Goal: Find specific page/section: Find specific page/section

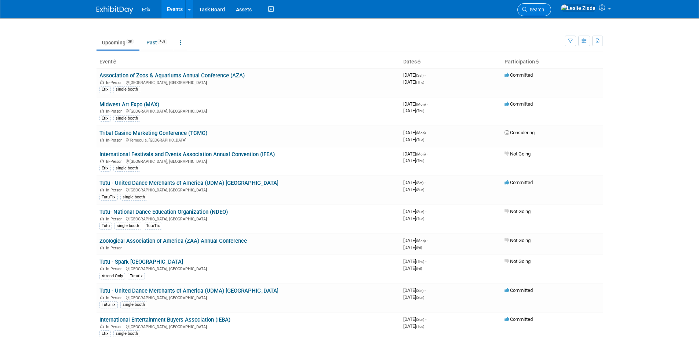
click at [544, 10] on span "Search" at bounding box center [535, 10] width 17 height 6
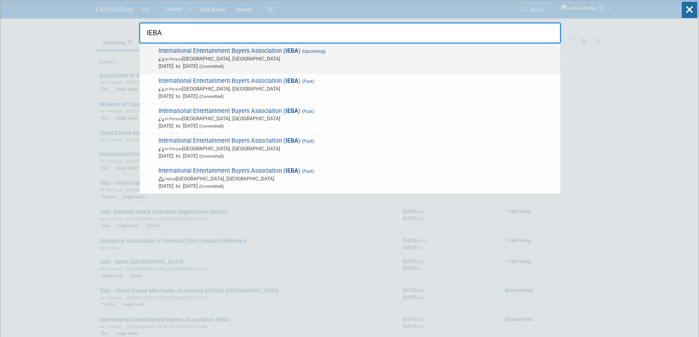
type input "IEBA"
click at [217, 52] on span "International Entertainment Buyers Association ( IEBA ) (Upcoming) In-Person [G…" at bounding box center [356, 58] width 400 height 22
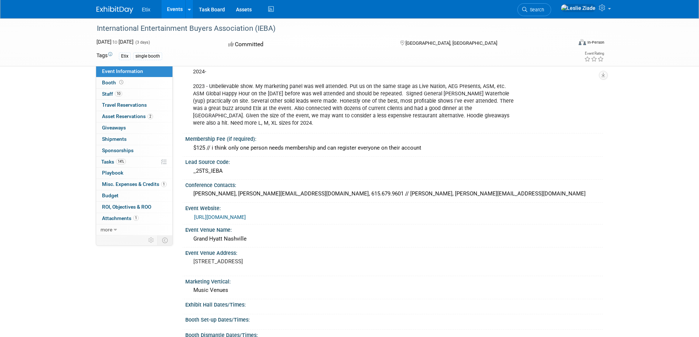
scroll to position [73, 0]
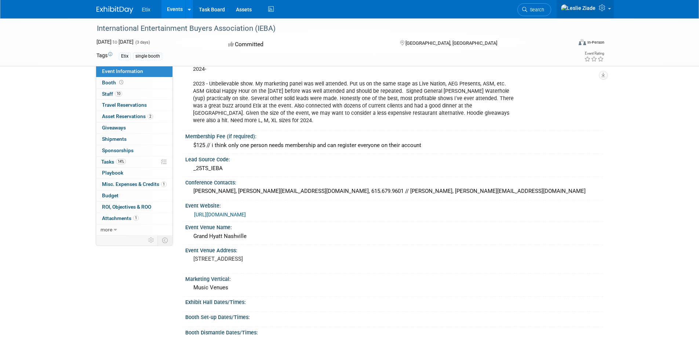
click at [590, 9] on img at bounding box center [578, 8] width 35 height 8
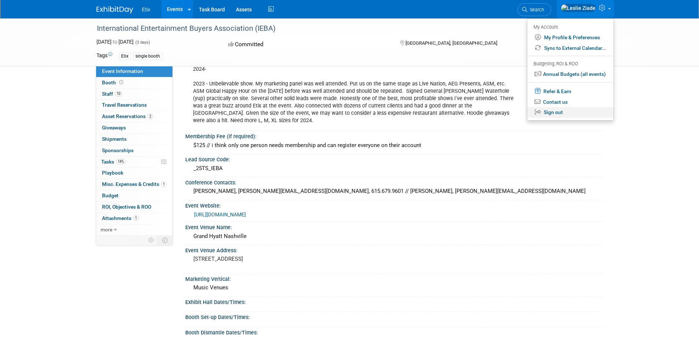
click at [557, 113] on link "Sign out" at bounding box center [570, 112] width 86 height 11
